Goal: Find specific page/section: Find specific page/section

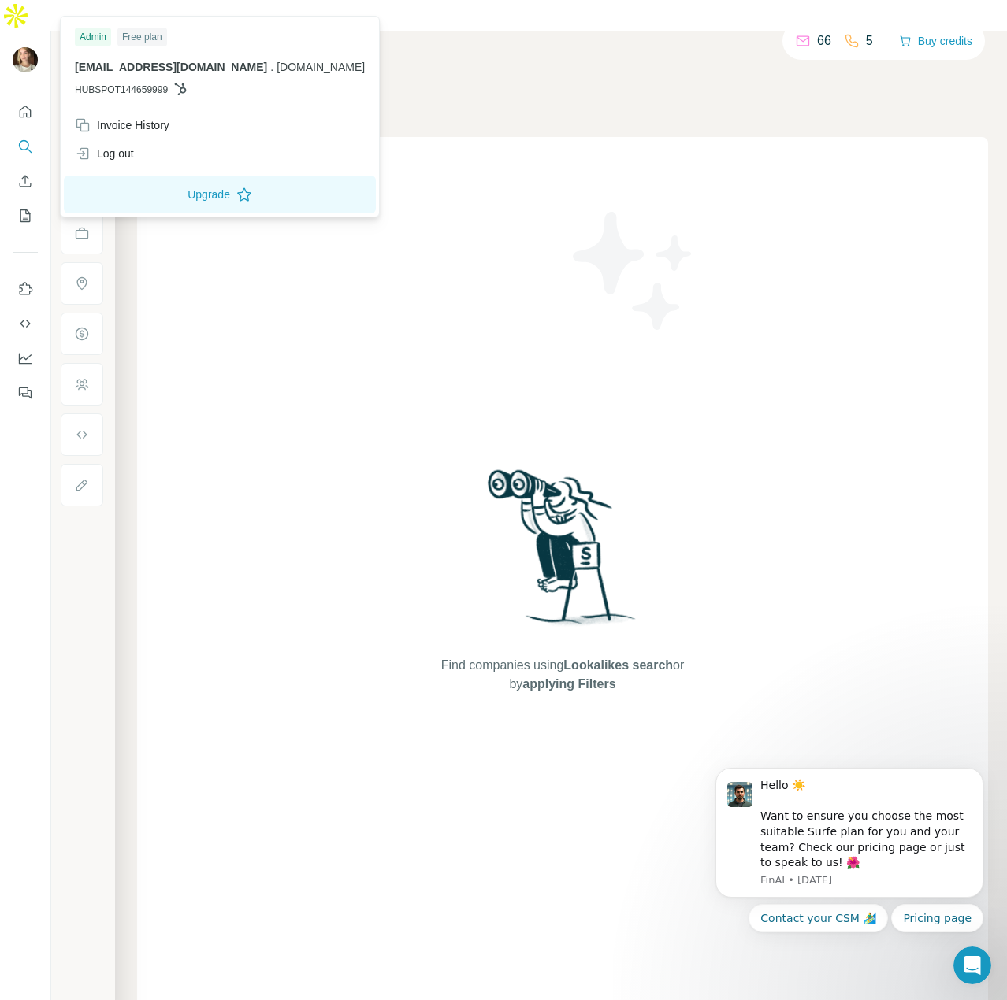
click at [138, 87] on span "HUBSPOT144659999" at bounding box center [121, 90] width 93 height 14
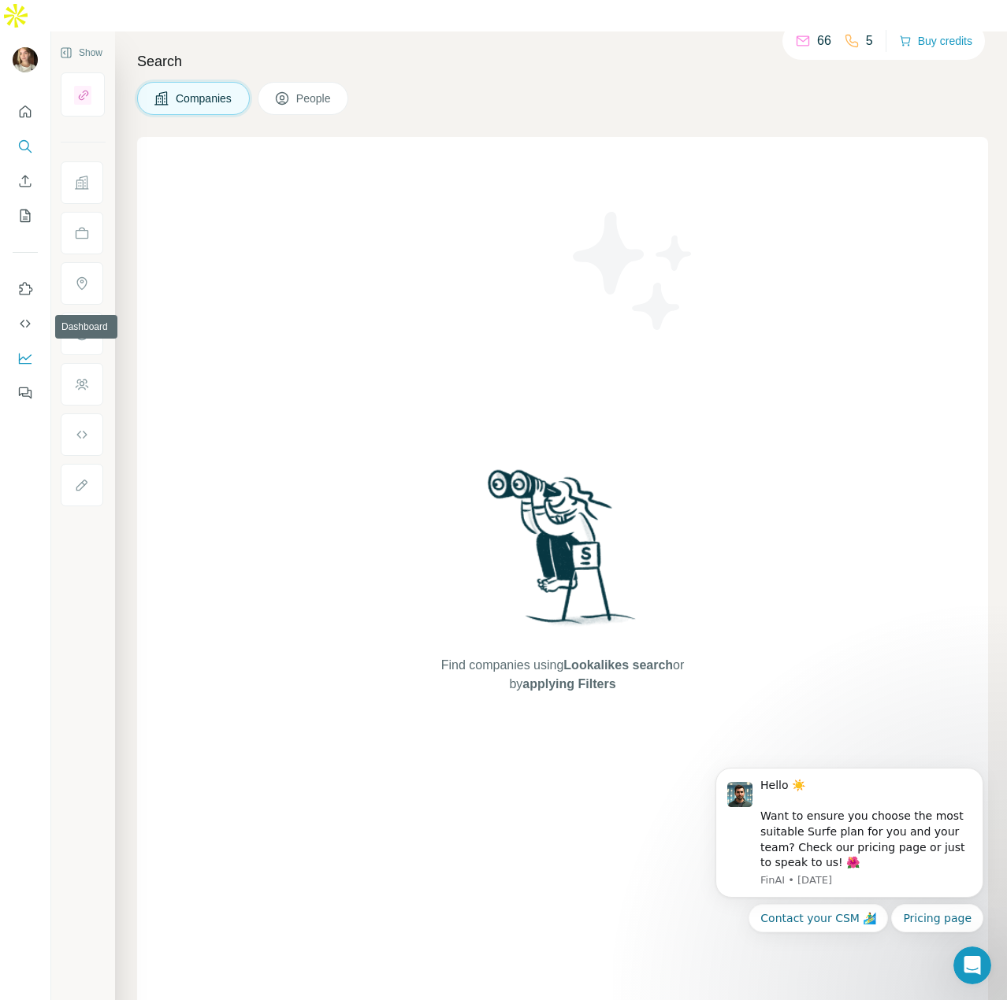
click at [25, 351] on icon "Dashboard" at bounding box center [25, 359] width 16 height 16
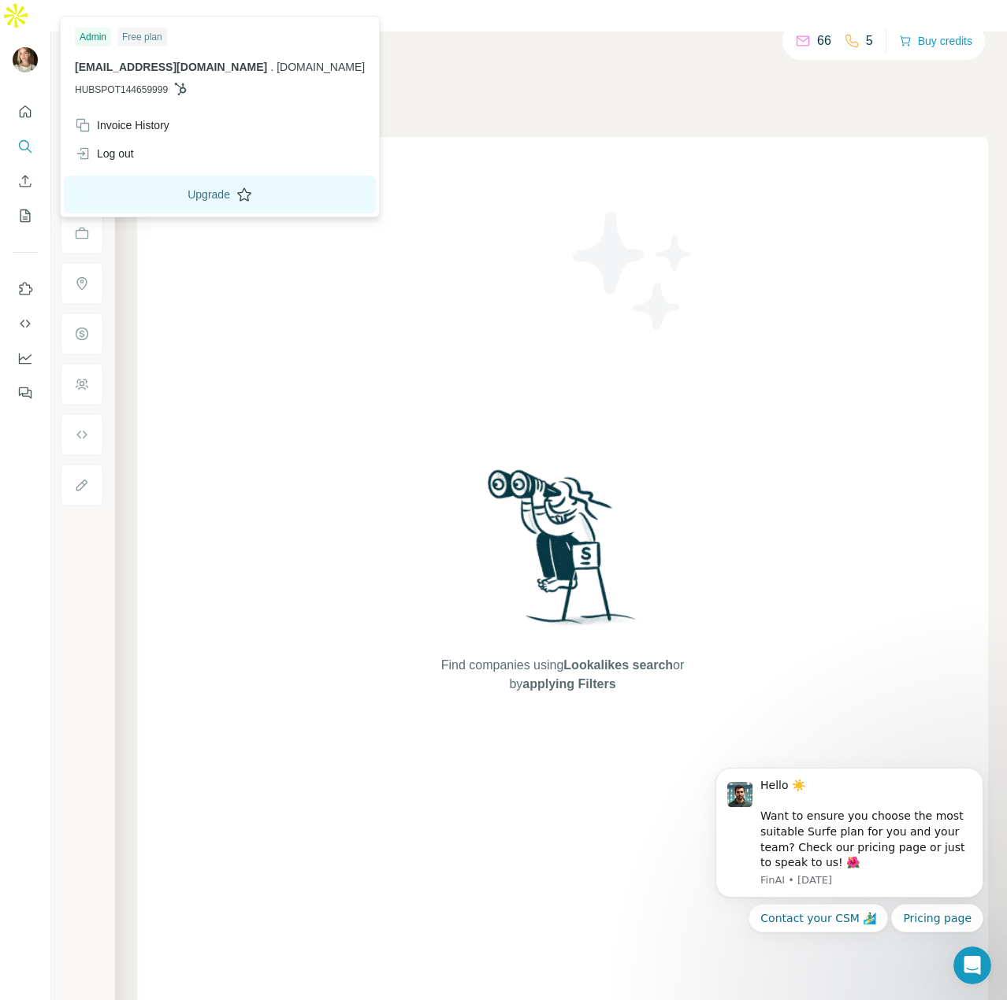
click at [130, 202] on button "Upgrade" at bounding box center [220, 195] width 312 height 38
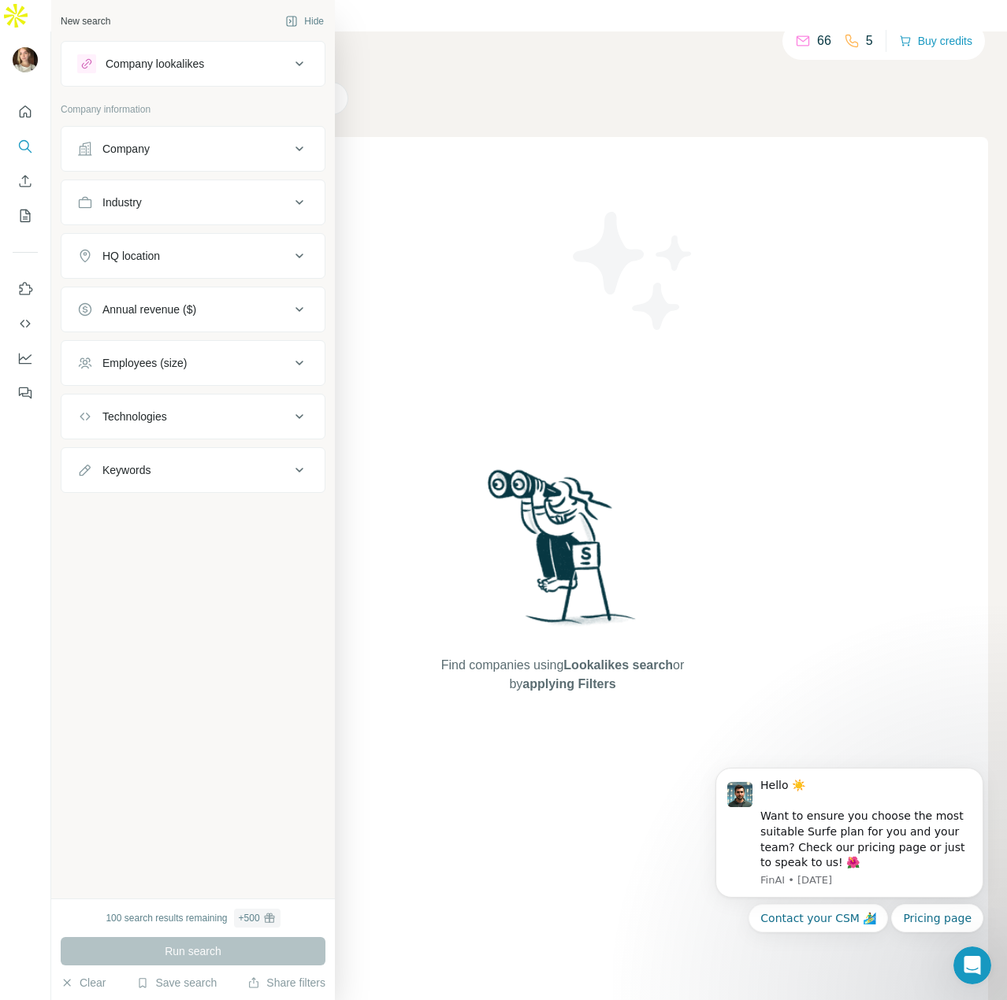
click at [142, 152] on div "Company" at bounding box center [125, 149] width 47 height 16
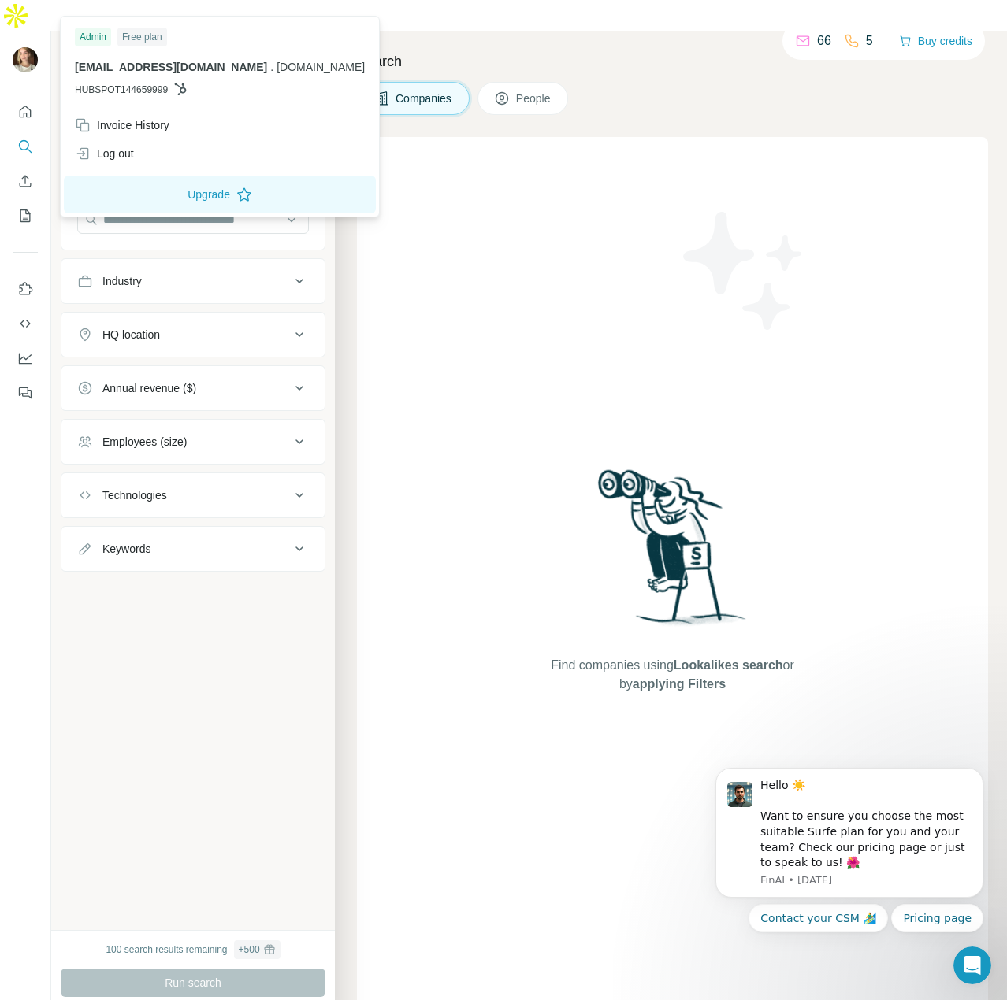
click at [28, 47] on img at bounding box center [25, 59] width 25 height 25
